Goal: Task Accomplishment & Management: Use online tool/utility

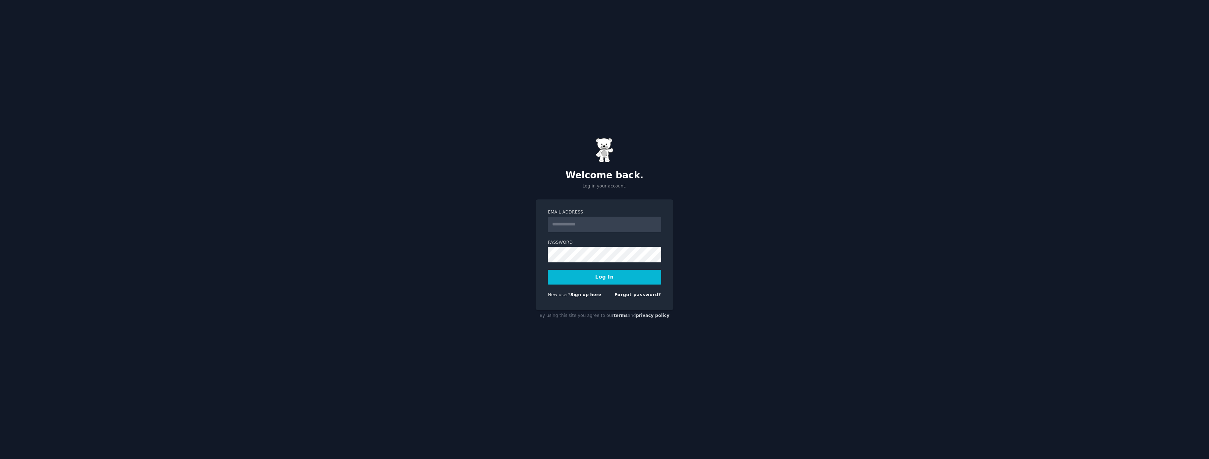
click at [603, 230] on input "Email Address" at bounding box center [604, 224] width 113 height 15
click at [603, 227] on input "Email Address" at bounding box center [604, 224] width 113 height 15
type input "**********"
click at [611, 278] on button "Log In" at bounding box center [604, 277] width 113 height 15
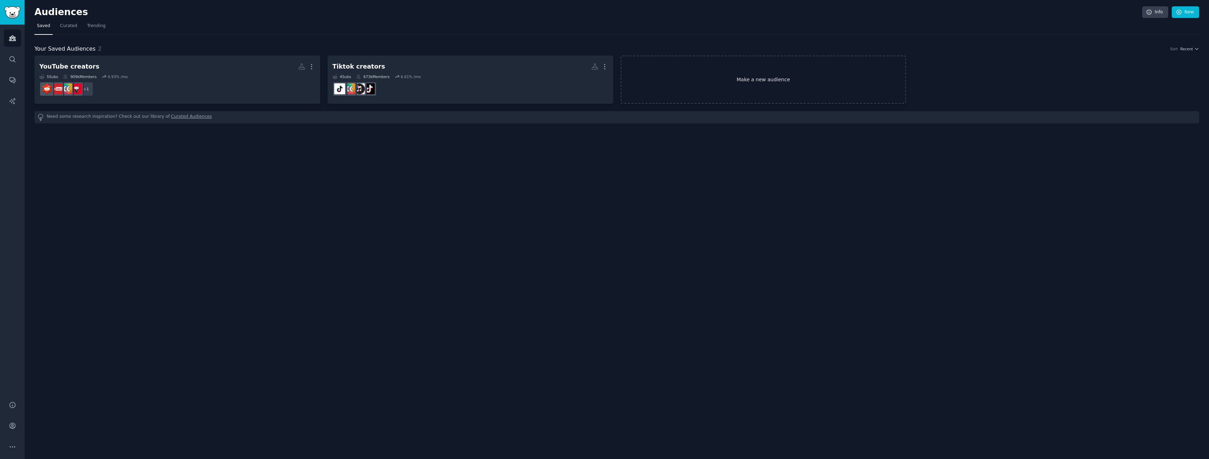
click at [764, 82] on link "Make a new audience" at bounding box center [764, 80] width 286 height 48
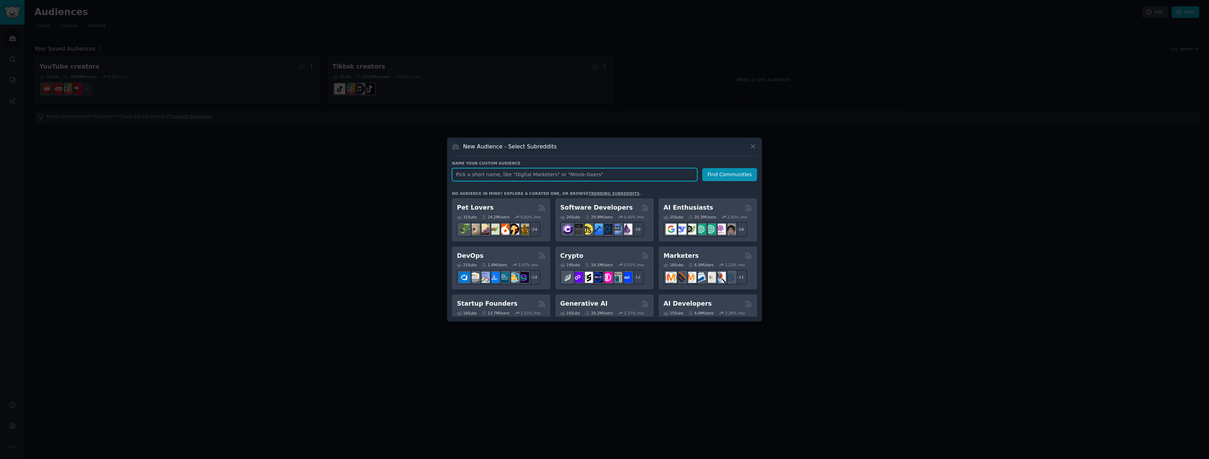
click at [577, 173] on input "text" at bounding box center [574, 174] width 245 height 13
type input "educational"
click button "Find Communities" at bounding box center [729, 174] width 55 height 13
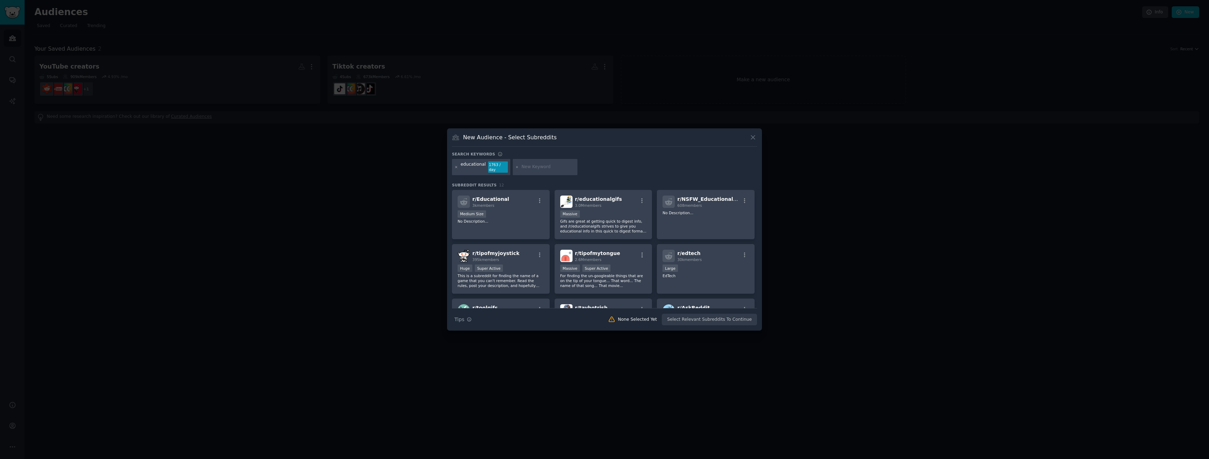
click at [457, 166] on icon at bounding box center [457, 167] width 4 height 4
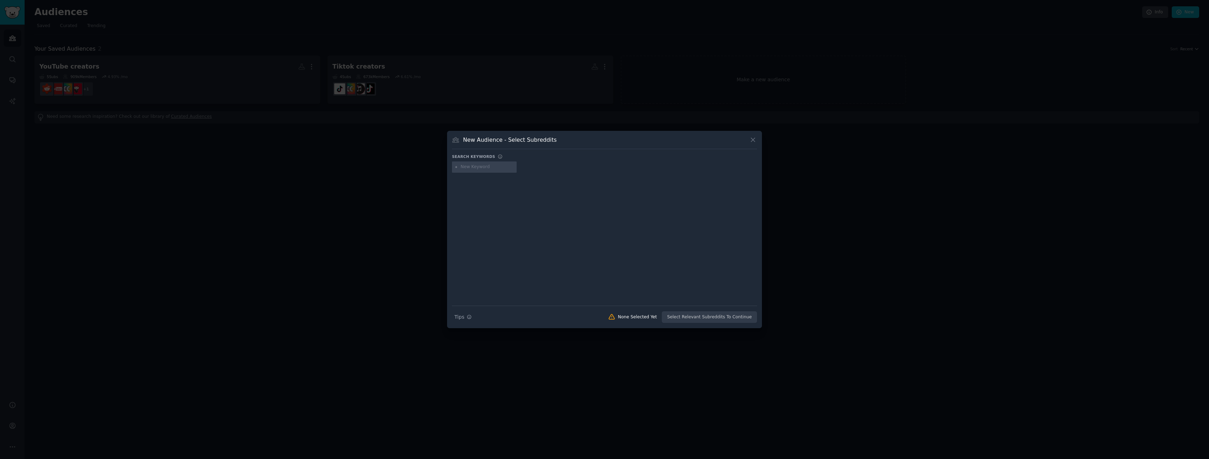
click at [499, 170] on input "text" at bounding box center [487, 167] width 53 height 6
type input "books"
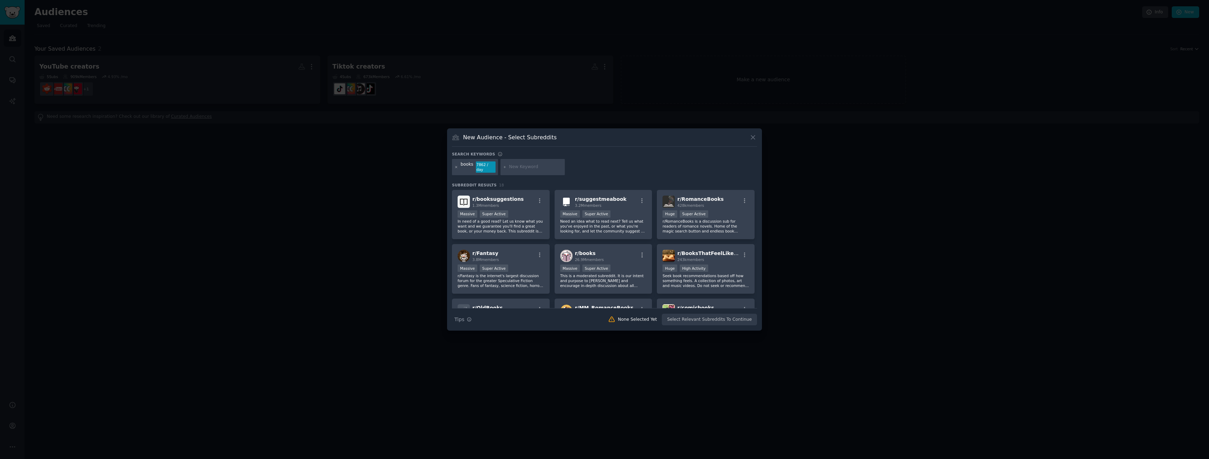
click at [456, 169] on icon at bounding box center [457, 167] width 4 height 4
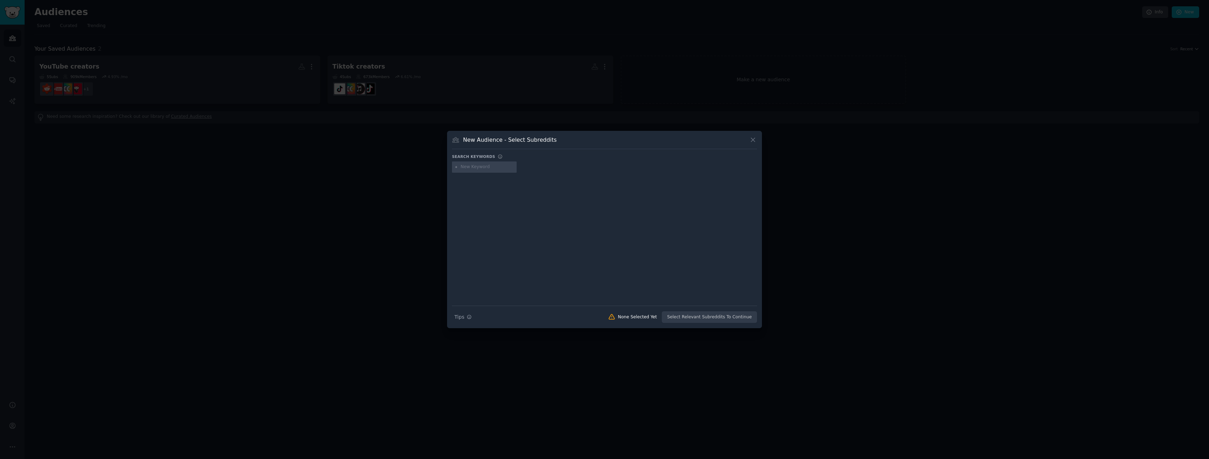
click at [475, 165] on input "text" at bounding box center [487, 167] width 53 height 6
type input "saas"
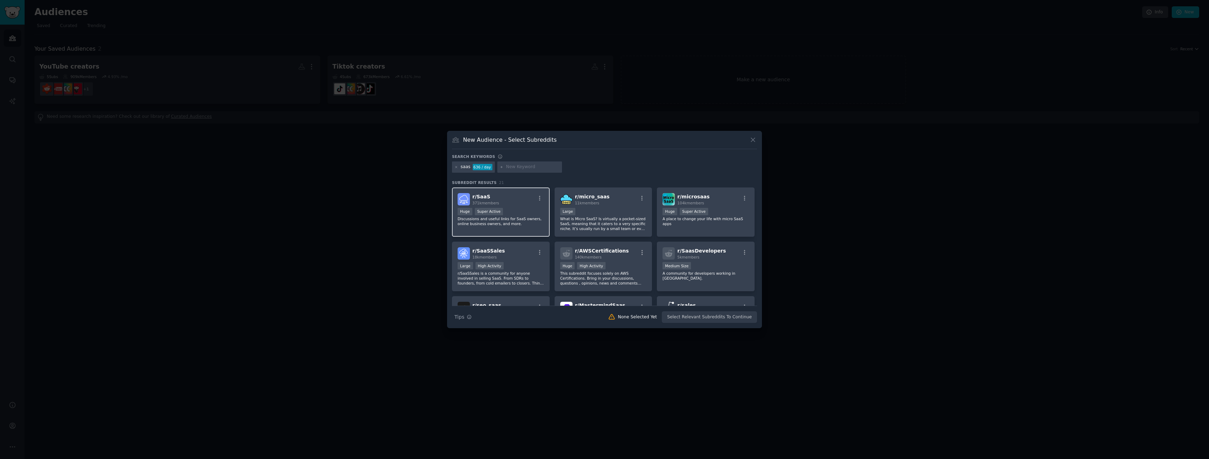
click at [517, 193] on div "r/ SaaS 371k members" at bounding box center [501, 199] width 86 height 12
click at [714, 202] on div "r/ microsaas 104k members" at bounding box center [706, 199] width 86 height 12
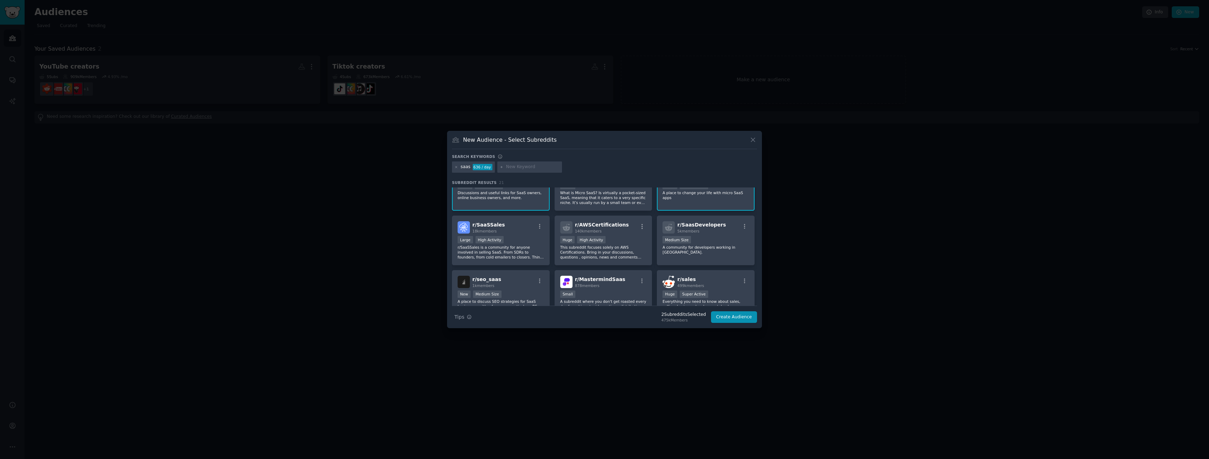
scroll to position [105, 0]
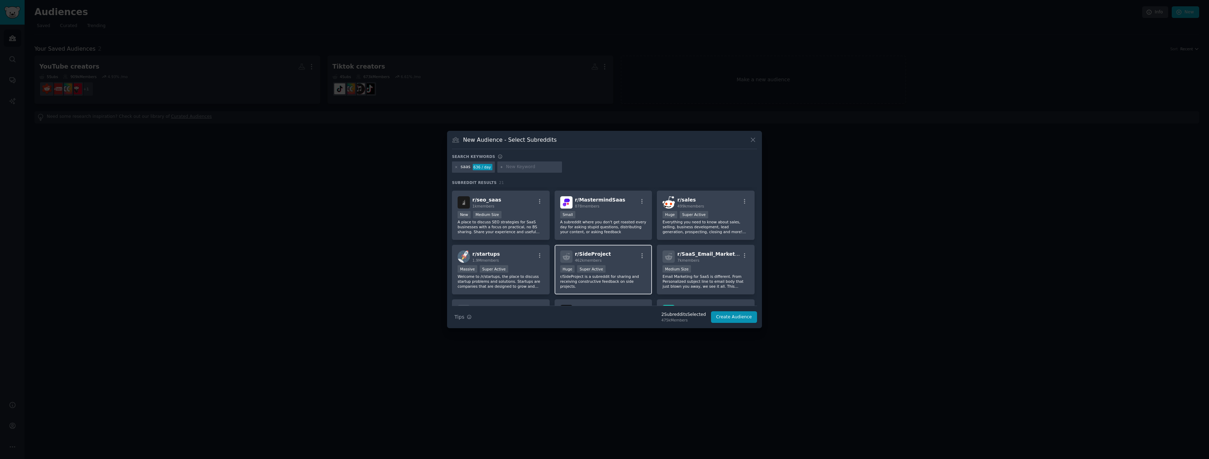
click at [627, 249] on div "r/ SideProject 462k members Huge Super Active r/SideProject is a subreddit for …" at bounding box center [604, 270] width 98 height 50
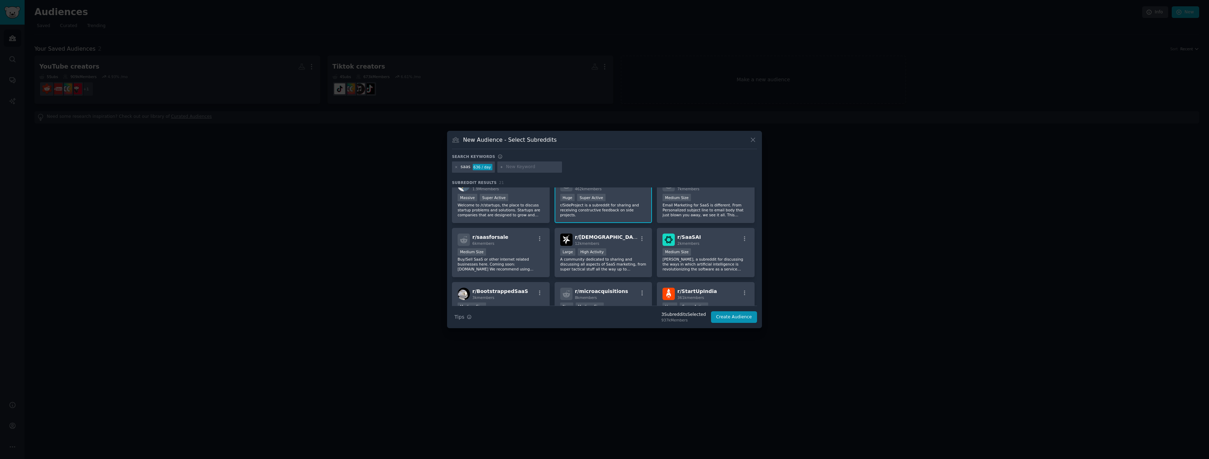
scroll to position [176, 0]
click at [536, 207] on p "Welcome to /r/startups, the place to discuss startup problems and solutions. St…" at bounding box center [501, 211] width 86 height 15
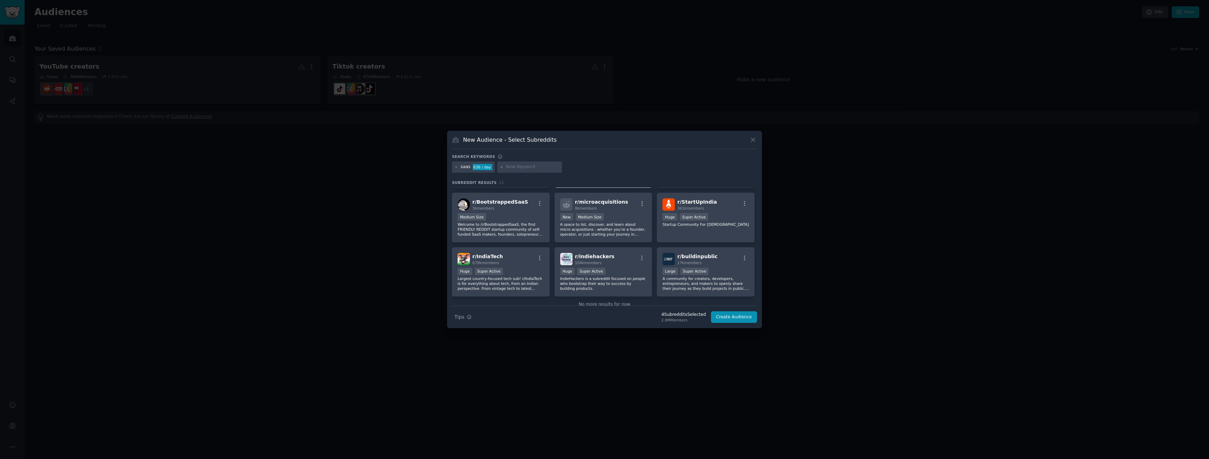
scroll to position [282, 0]
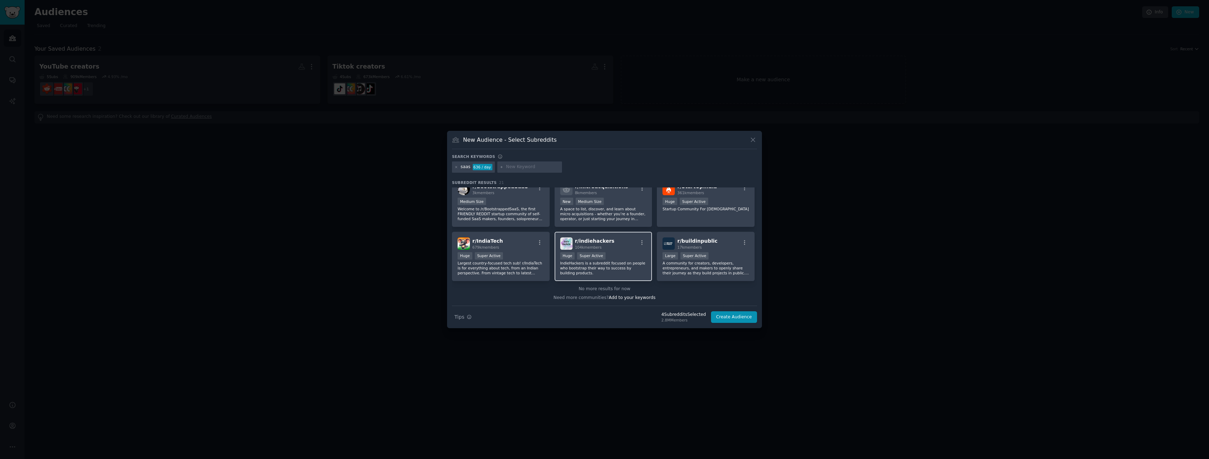
click at [620, 244] on div "r/ indiehackers 104k members" at bounding box center [603, 243] width 86 height 12
click at [715, 246] on div "r/ buildinpublic 17k members" at bounding box center [706, 243] width 86 height 12
click at [734, 317] on button "Create Audience" at bounding box center [734, 317] width 46 height 12
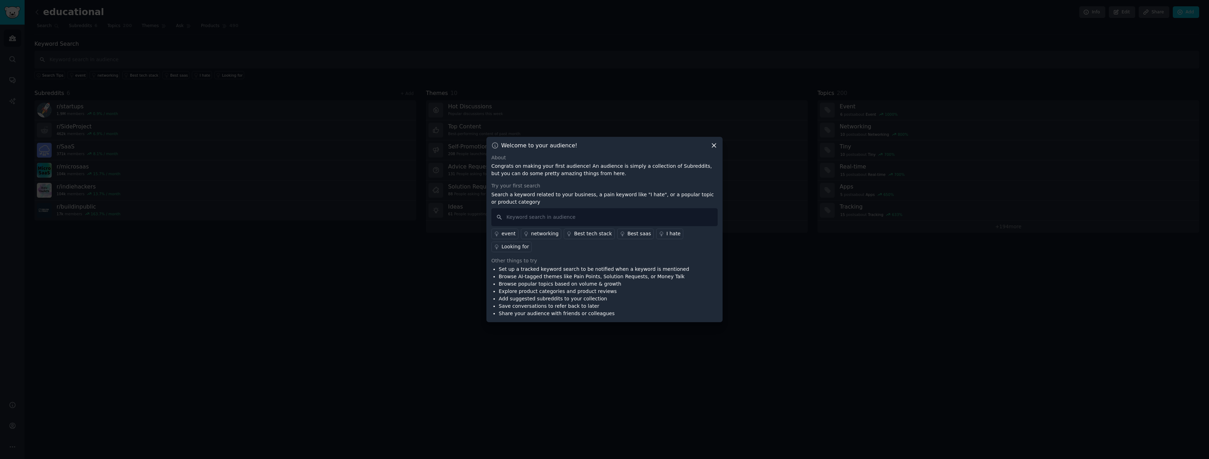
click at [529, 243] on div "Looking for" at bounding box center [515, 246] width 27 height 7
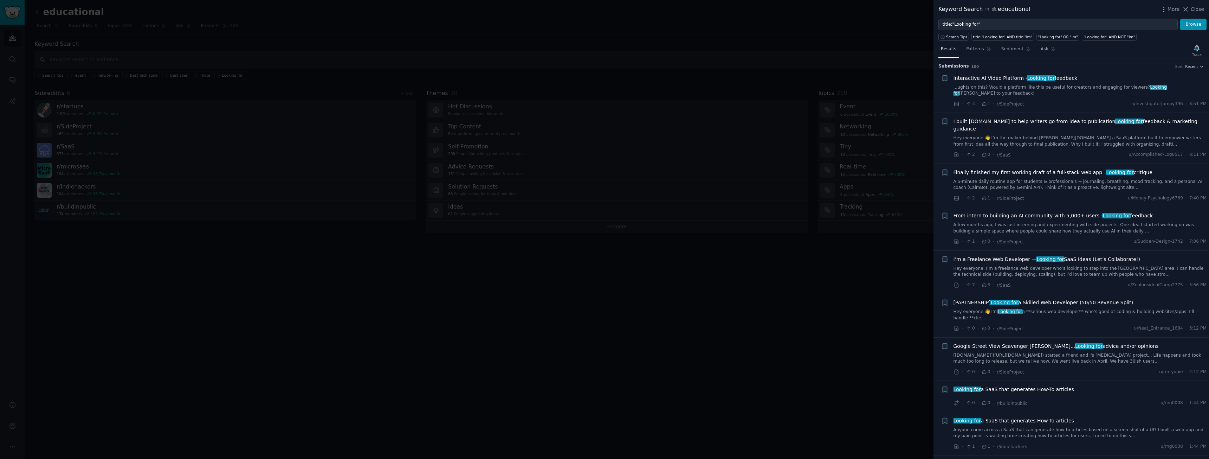
click at [985, 283] on icon at bounding box center [985, 285] width 6 height 5
click at [958, 283] on icon at bounding box center [957, 285] width 4 height 5
click at [410, 14] on div at bounding box center [604, 229] width 1209 height 459
